Goal: Information Seeking & Learning: Learn about a topic

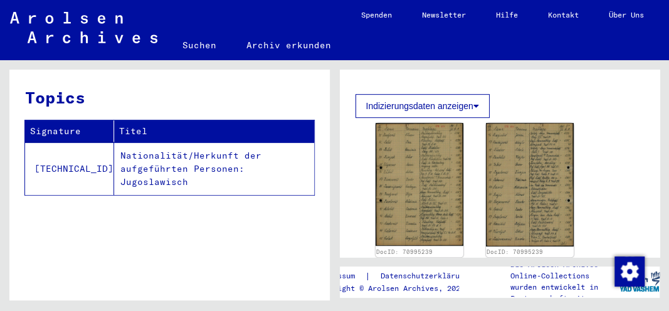
scroll to position [285, 0]
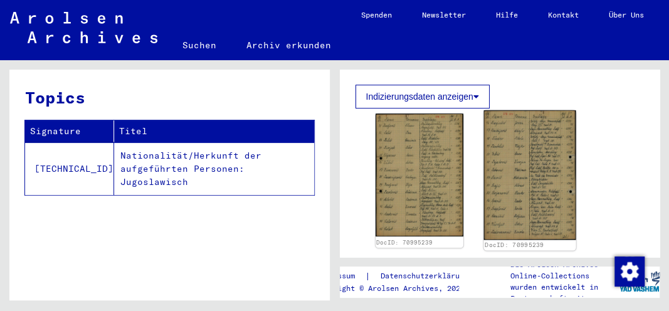
click at [547, 157] on img at bounding box center [530, 175] width 92 height 130
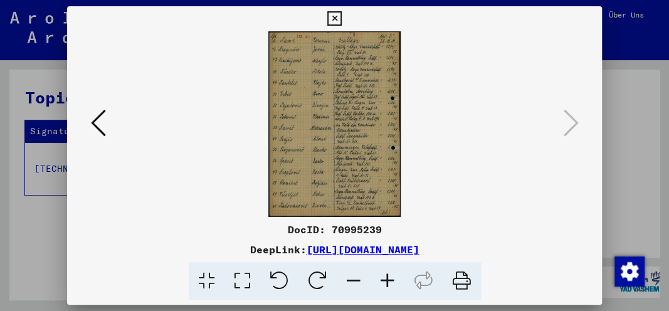
click at [237, 275] on icon at bounding box center [243, 281] width 36 height 38
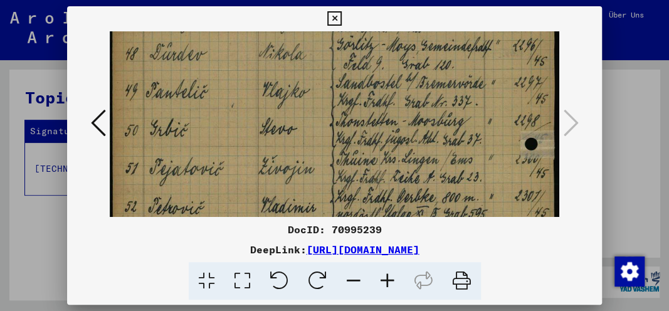
scroll to position [116, 0]
drag, startPoint x: 299, startPoint y: 186, endPoint x: 284, endPoint y: 70, distance: 117.0
click at [284, 70] on img at bounding box center [335, 231] width 450 height 632
click at [388, 281] on icon at bounding box center [388, 281] width 34 height 38
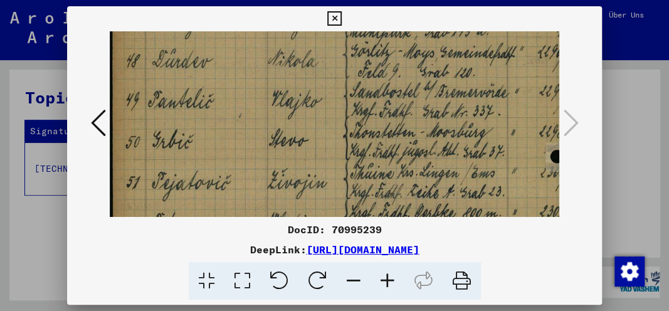
click at [388, 281] on icon at bounding box center [388, 281] width 34 height 38
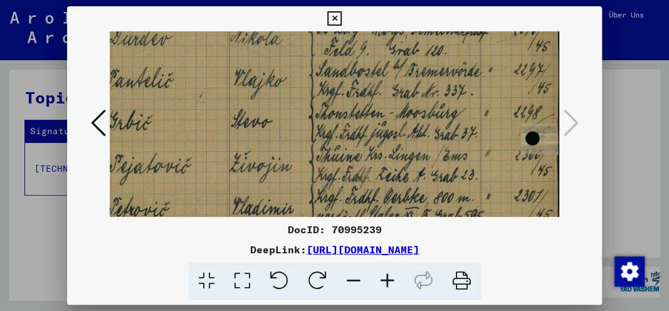
scroll to position [146, 45]
drag, startPoint x: 391, startPoint y: 190, endPoint x: 335, endPoint y: 160, distance: 63.4
click at [335, 160] on img at bounding box center [315, 235] width 500 height 701
click at [391, 275] on icon at bounding box center [388, 281] width 34 height 38
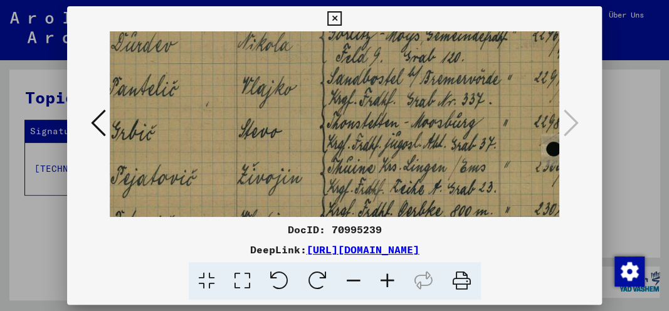
click at [391, 275] on icon at bounding box center [388, 281] width 34 height 38
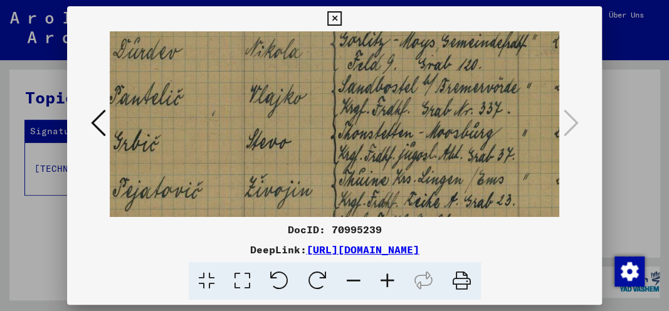
click at [391, 275] on icon at bounding box center [388, 281] width 34 height 38
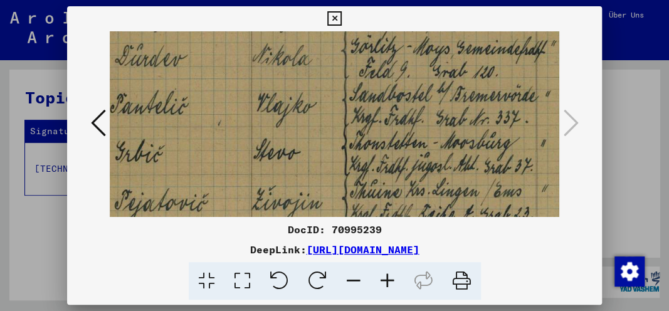
click at [391, 275] on icon at bounding box center [388, 281] width 34 height 38
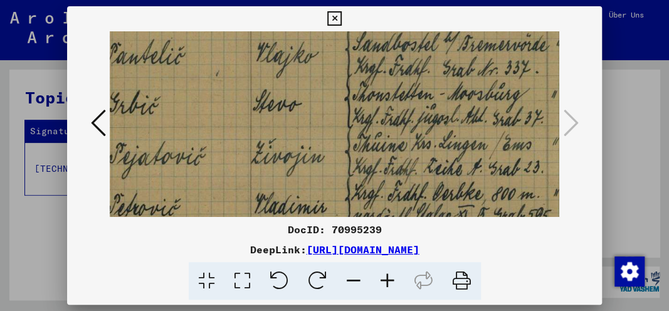
scroll to position [206, 53]
drag, startPoint x: 374, startPoint y: 179, endPoint x: 366, endPoint y: 119, distance: 60.2
click at [366, 119] on img at bounding box center [350, 239] width 589 height 827
click at [342, 21] on icon at bounding box center [335, 18] width 14 height 15
